Goal: Task Accomplishment & Management: Manage account settings

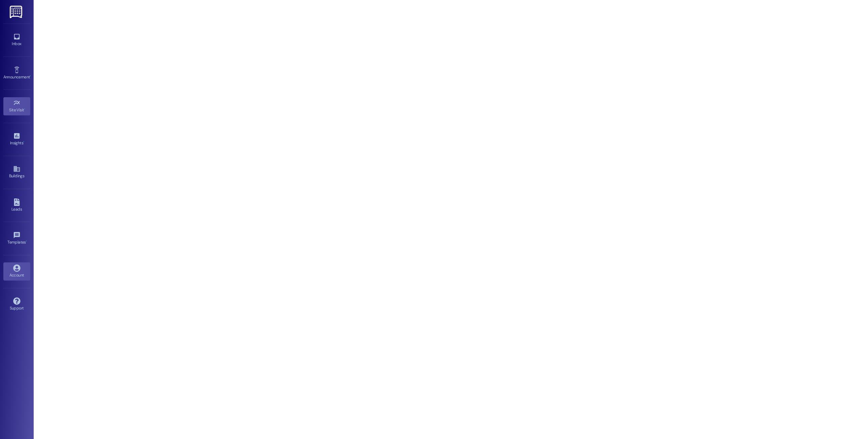
click at [11, 275] on div "Account" at bounding box center [17, 275] width 34 height 7
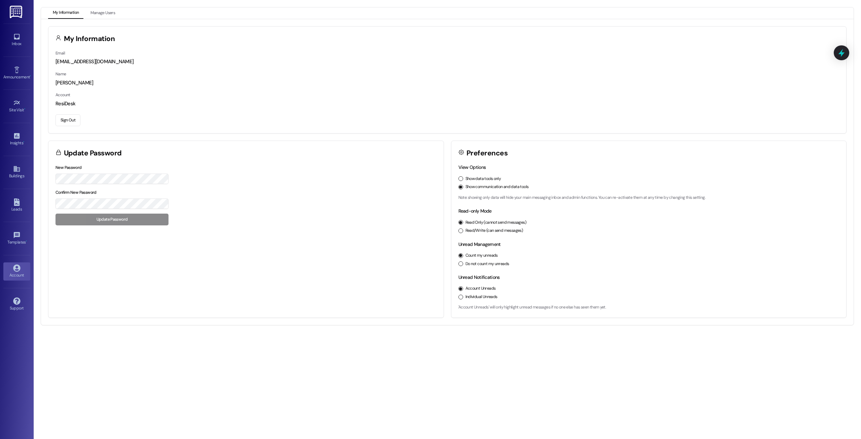
click at [70, 122] on button "Sign Out" at bounding box center [68, 120] width 25 height 12
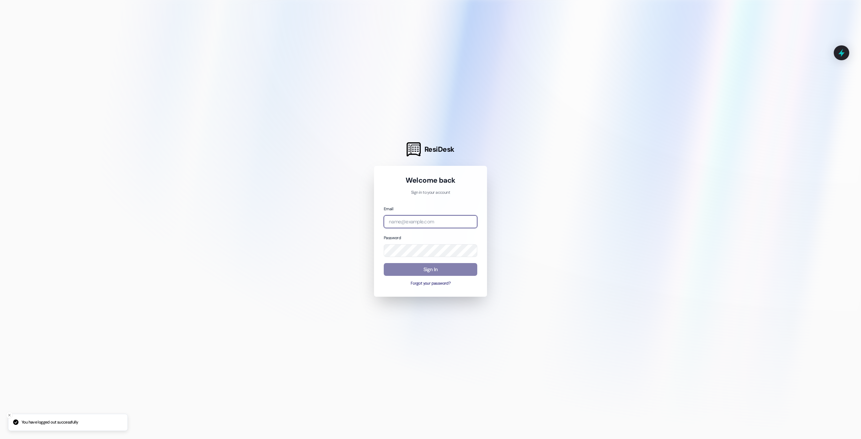
click at [447, 222] on input "email" at bounding box center [431, 221] width 94 height 13
click at [469, 224] on body "You have logged out successfully ResiDesk Welcome back Sign in to your account …" at bounding box center [430, 219] width 861 height 439
click at [0, 439] on com-1password-button at bounding box center [0, 439] width 0 height 0
type input "[EMAIL_ADDRESS][DOMAIN_NAME]"
